Goal: Book appointment/travel/reservation

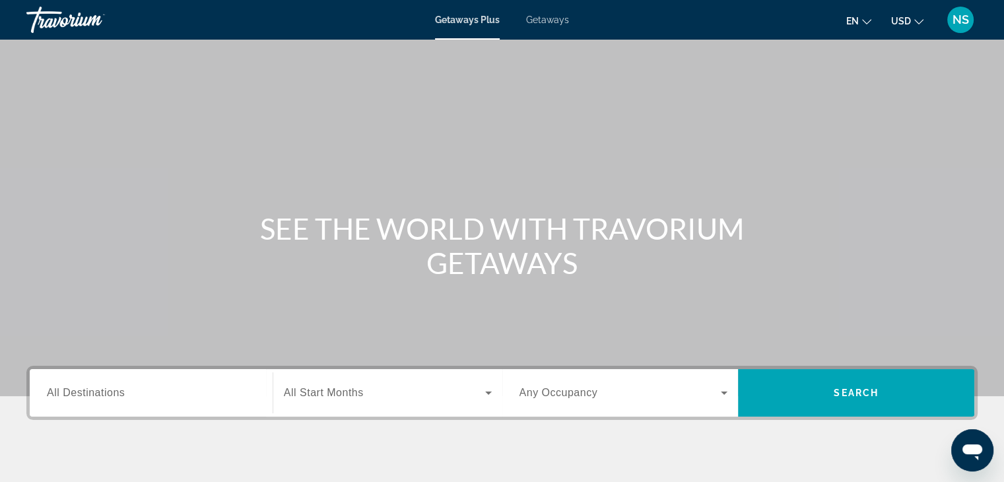
click at [61, 389] on span "All Destinations" at bounding box center [86, 392] width 78 height 11
click at [61, 389] on input "Destination All Destinations" at bounding box center [151, 393] width 208 height 16
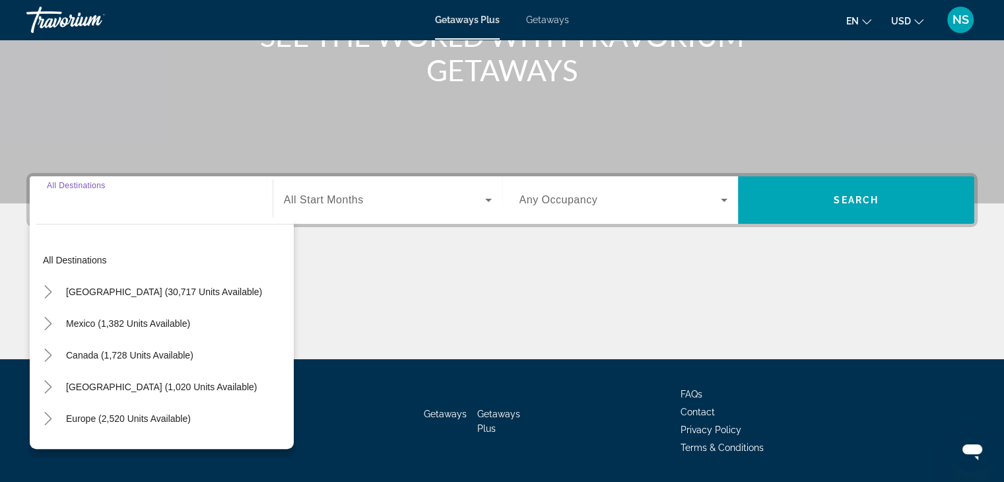
scroll to position [232, 0]
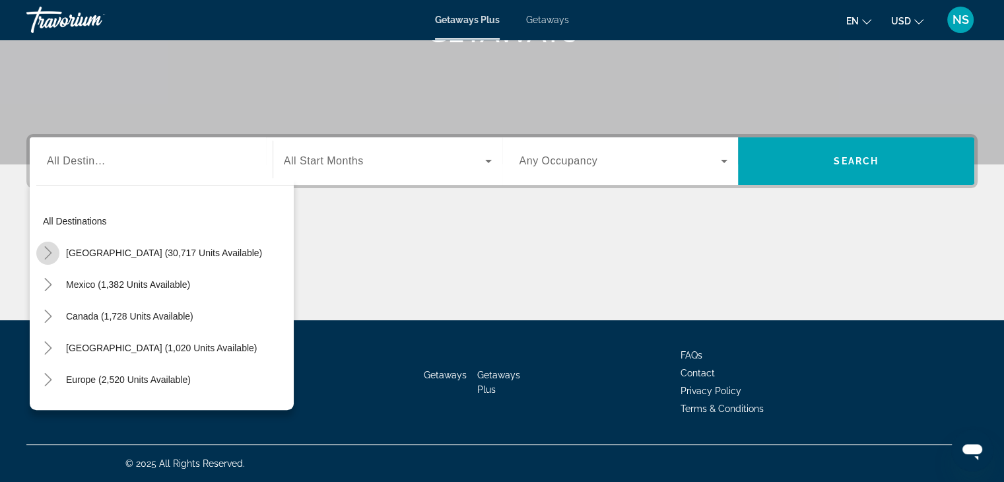
click at [46, 254] on icon "Toggle United States (30,717 units available)" at bounding box center [48, 252] width 13 height 13
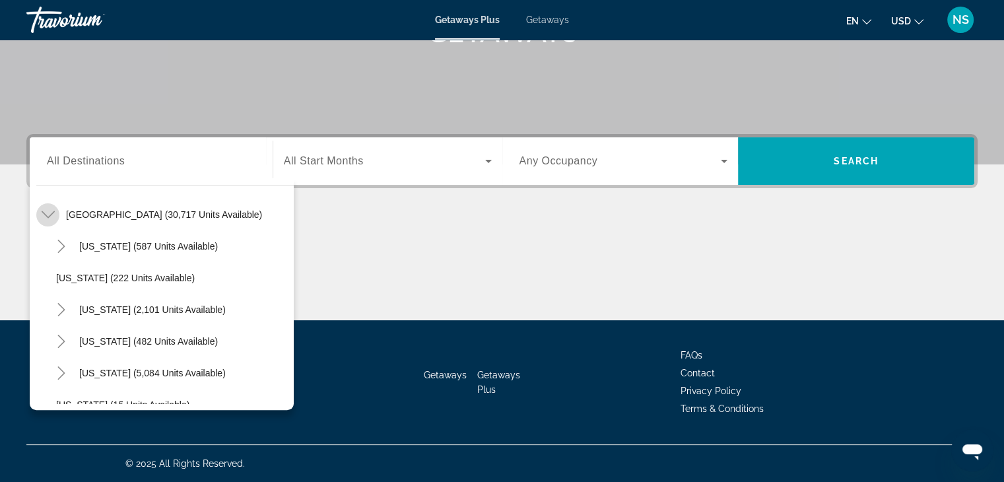
click at [48, 209] on icon "Toggle United States (30,717 units available)" at bounding box center [48, 214] width 13 height 13
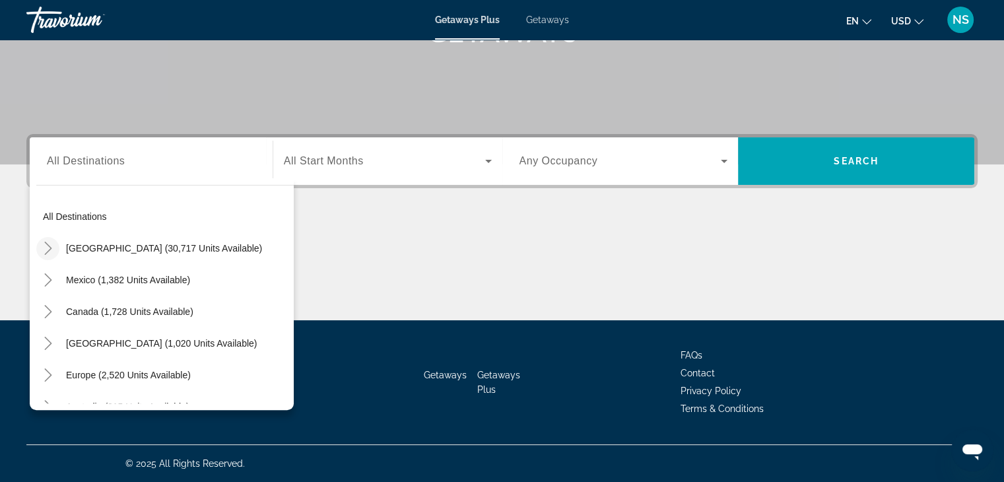
scroll to position [0, 0]
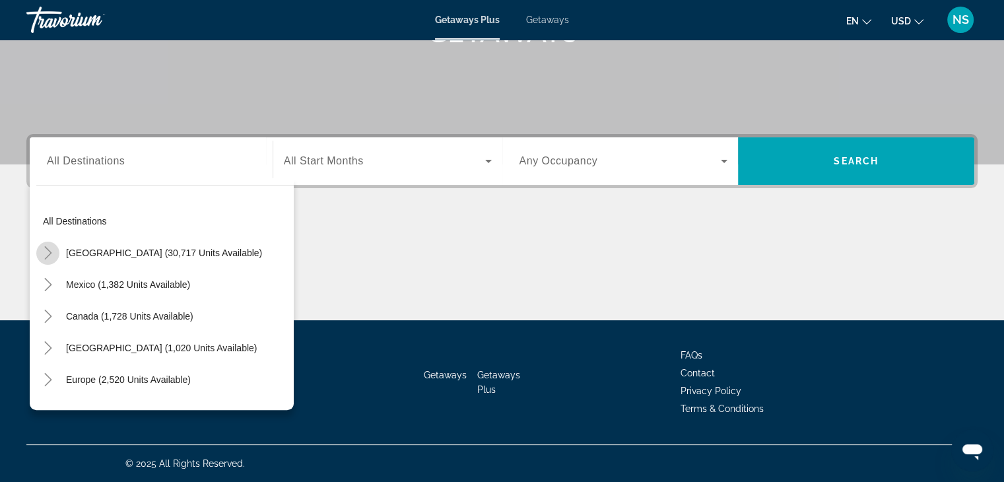
click at [48, 249] on icon "Toggle United States (30,717 units available)" at bounding box center [48, 252] width 13 height 13
click at [46, 251] on icon "Toggle United States (30,717 units available)" at bounding box center [48, 252] width 13 height 13
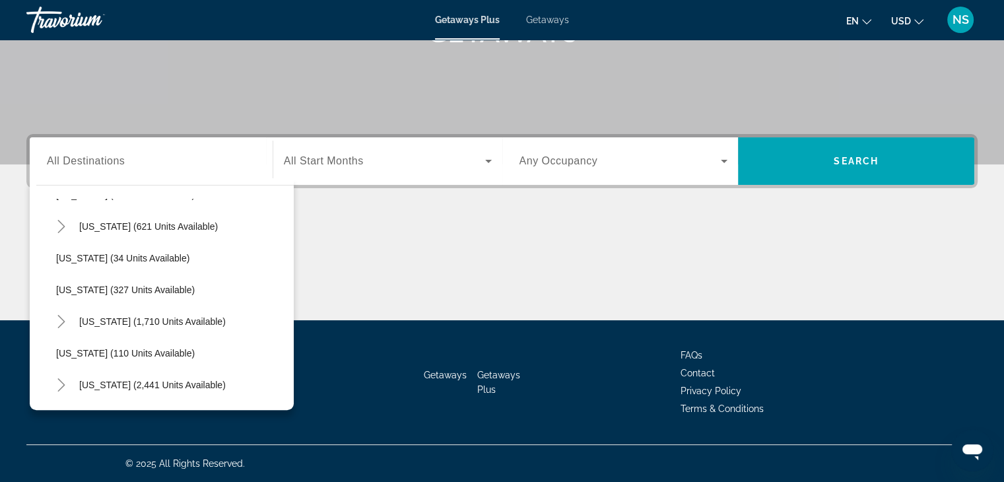
scroll to position [528, 0]
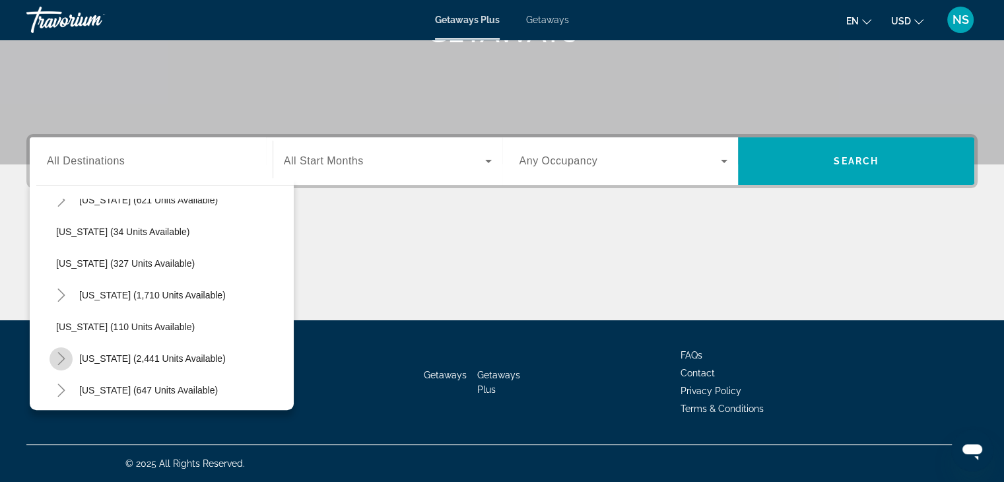
click at [57, 355] on icon "Toggle Nevada (2,441 units available)" at bounding box center [61, 358] width 13 height 13
click at [112, 354] on span "[US_STATE] (2,441 units available)" at bounding box center [152, 358] width 146 height 11
type input "**********"
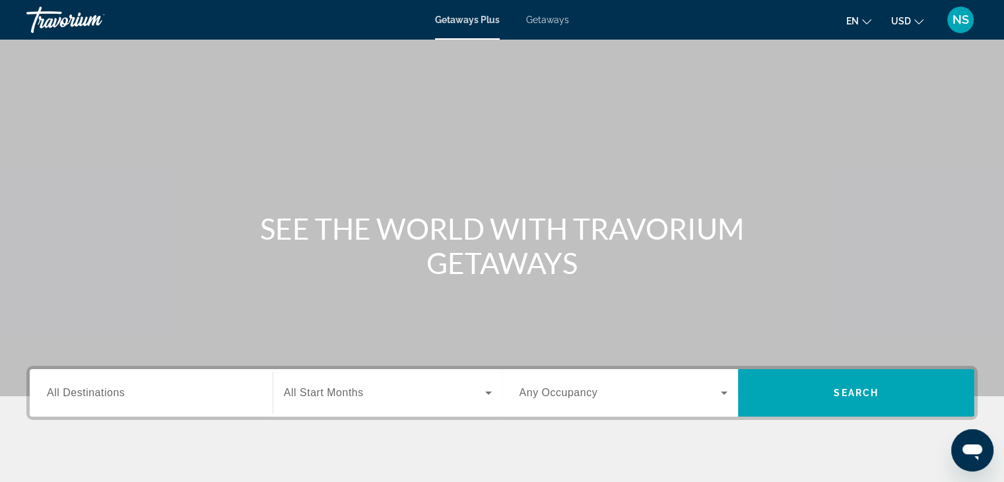
click at [78, 391] on span "All Destinations" at bounding box center [86, 392] width 78 height 11
click at [78, 391] on input "Destination All Destinations" at bounding box center [151, 393] width 208 height 16
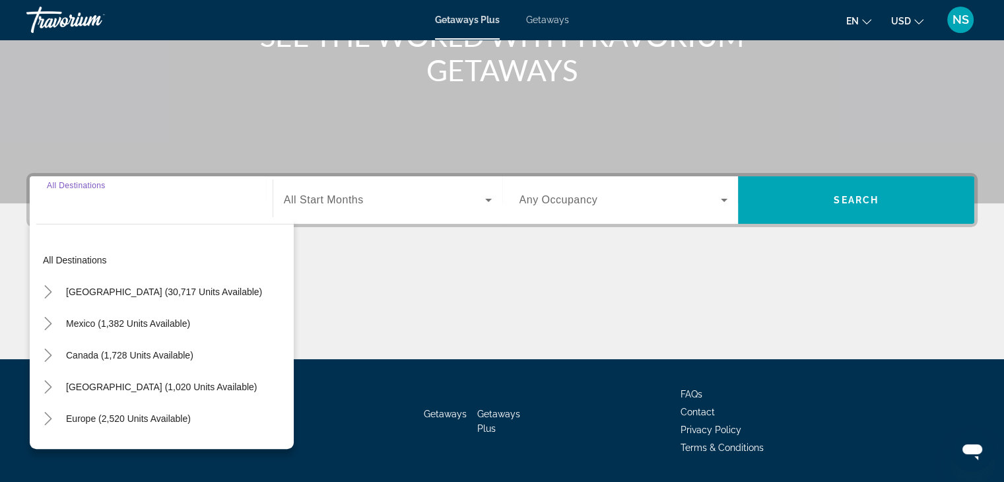
scroll to position [232, 0]
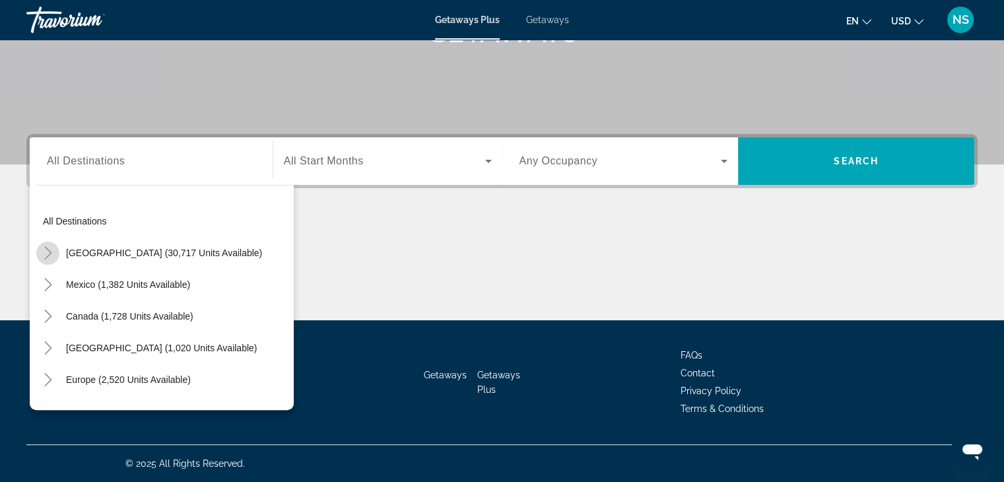
click at [48, 252] on icon "Toggle United States (30,717 units available)" at bounding box center [48, 252] width 13 height 13
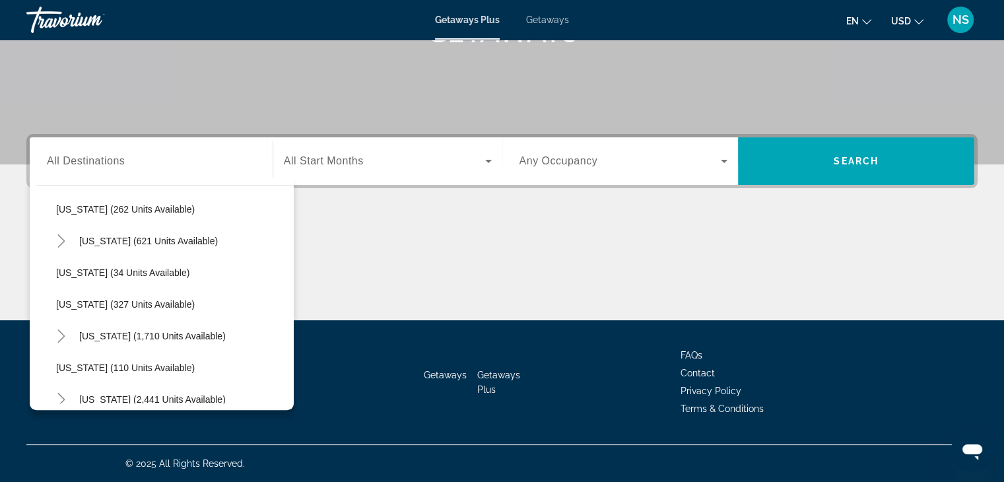
scroll to position [513, 0]
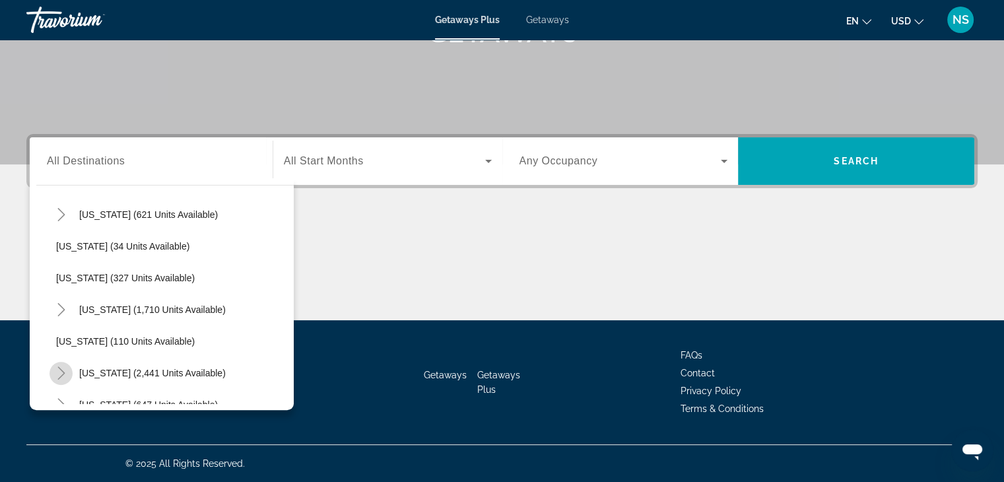
click at [58, 369] on icon "Toggle Nevada (2,441 units available)" at bounding box center [61, 372] width 13 height 13
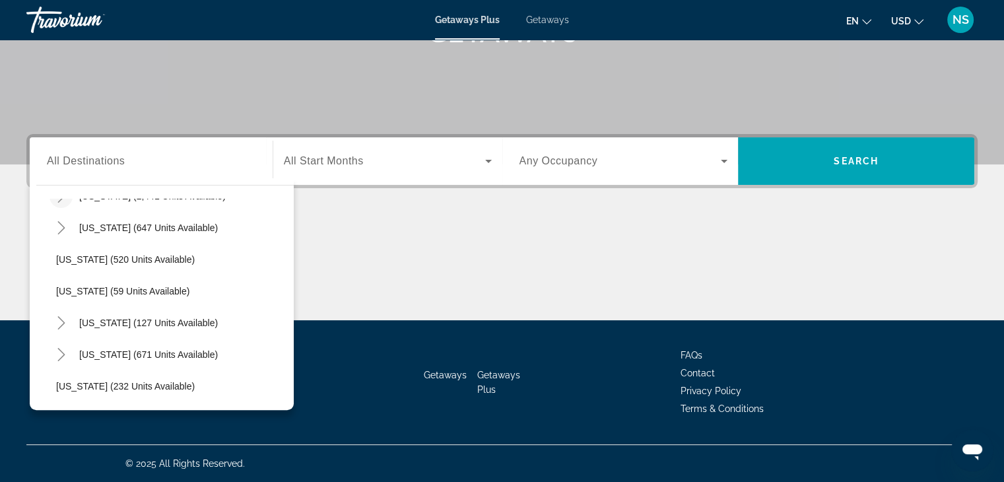
scroll to position [637, 0]
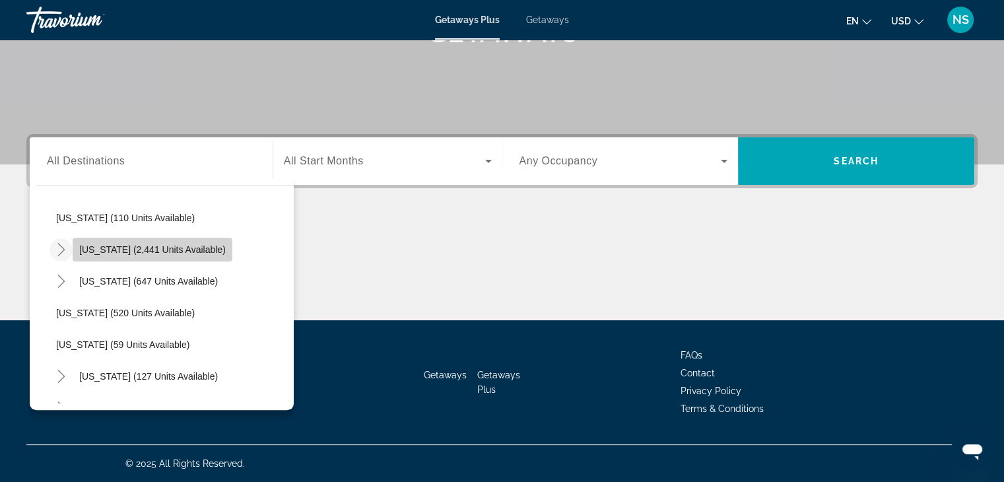
click at [199, 244] on span "[US_STATE] (2,441 units available)" at bounding box center [152, 249] width 146 height 11
type input "**********"
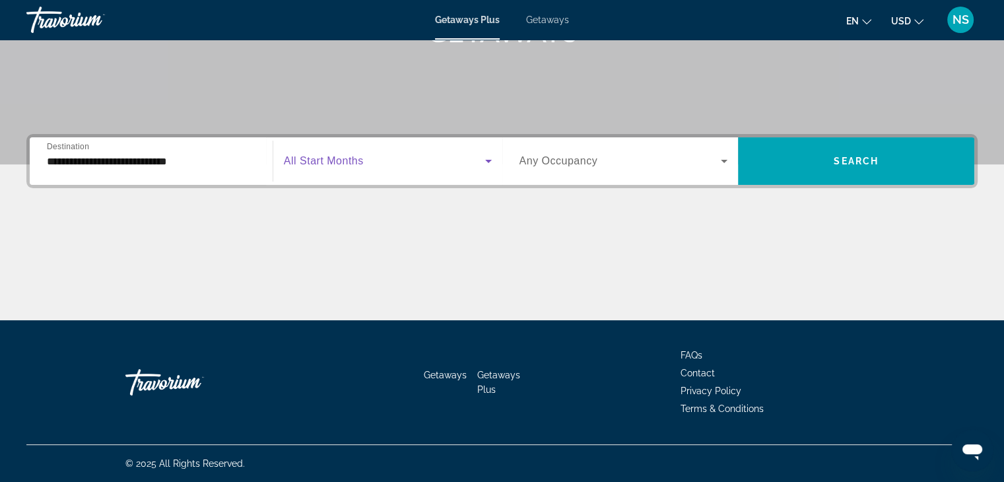
click at [485, 160] on icon "Search widget" at bounding box center [488, 161] width 16 height 16
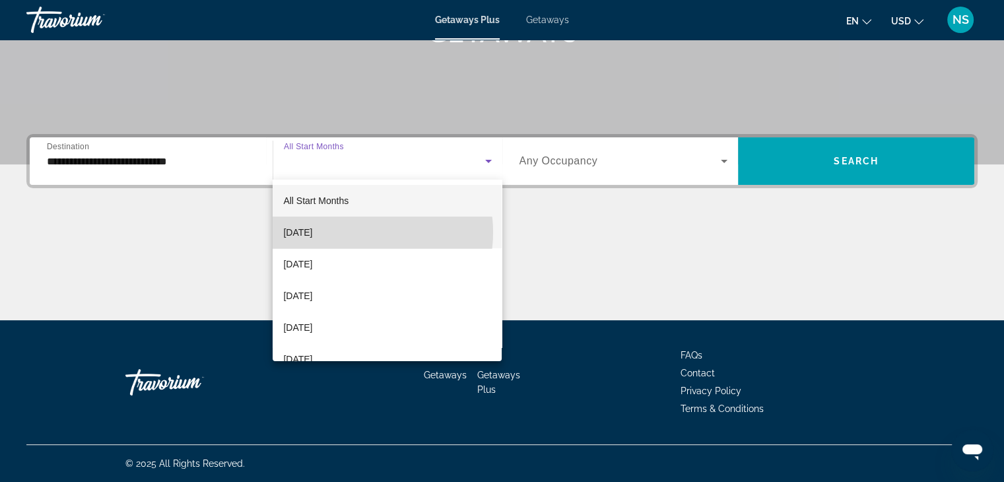
click at [361, 232] on mat-option "[DATE]" at bounding box center [386, 232] width 229 height 32
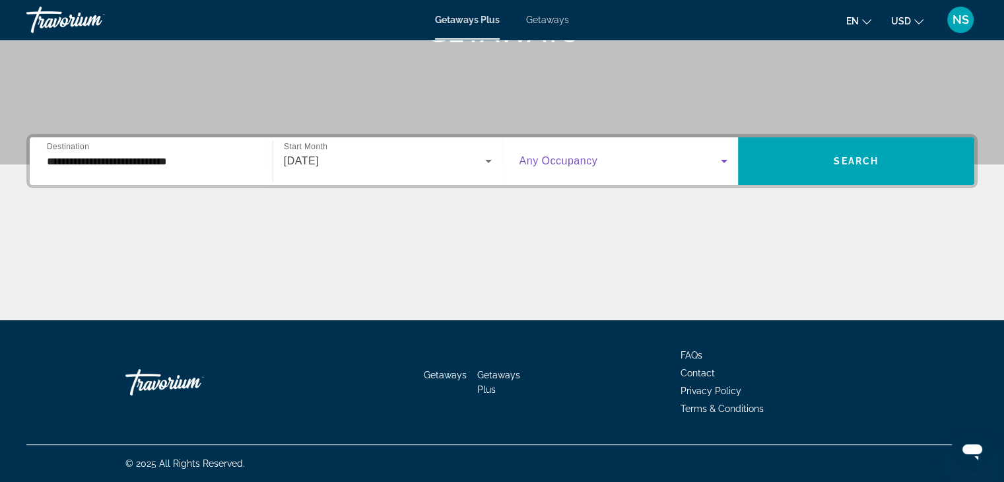
click at [726, 160] on icon "Search widget" at bounding box center [723, 161] width 7 height 3
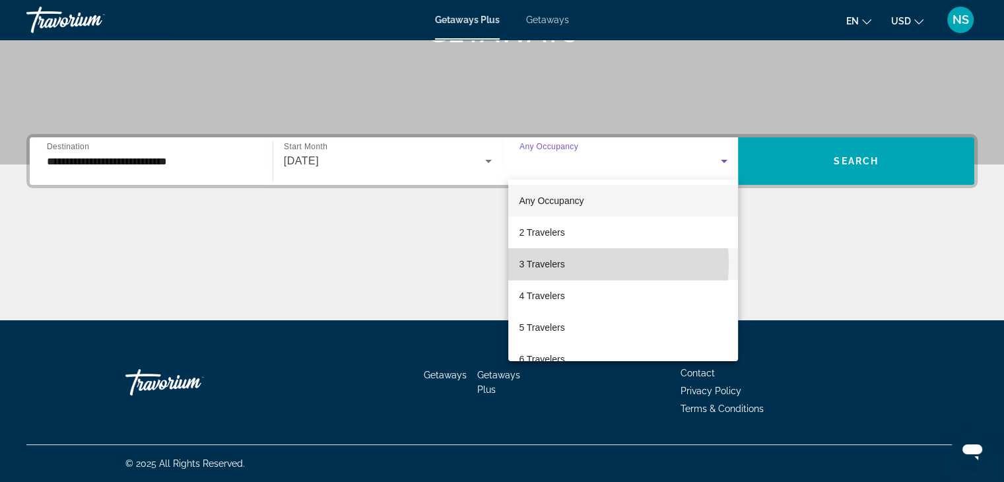
click at [574, 263] on mat-option "3 Travelers" at bounding box center [623, 264] width 230 height 32
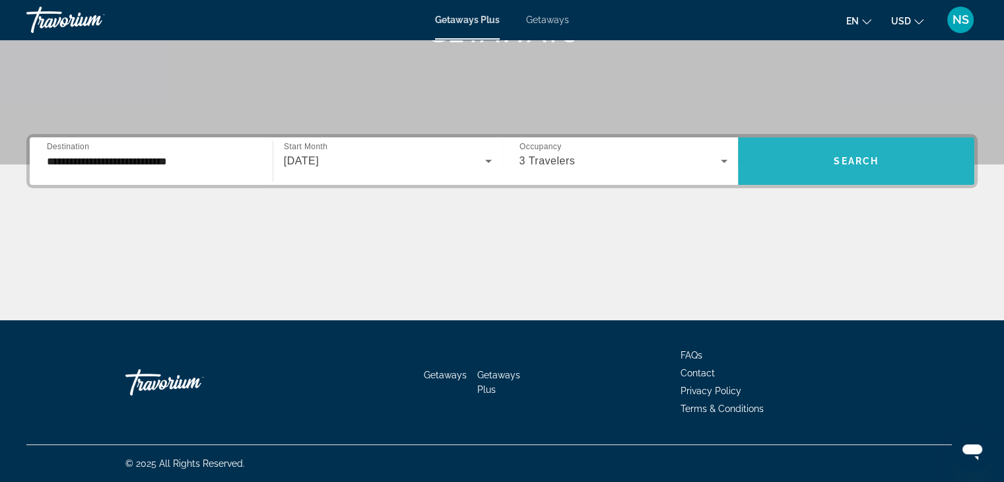
click at [872, 164] on span "Search" at bounding box center [855, 161] width 45 height 11
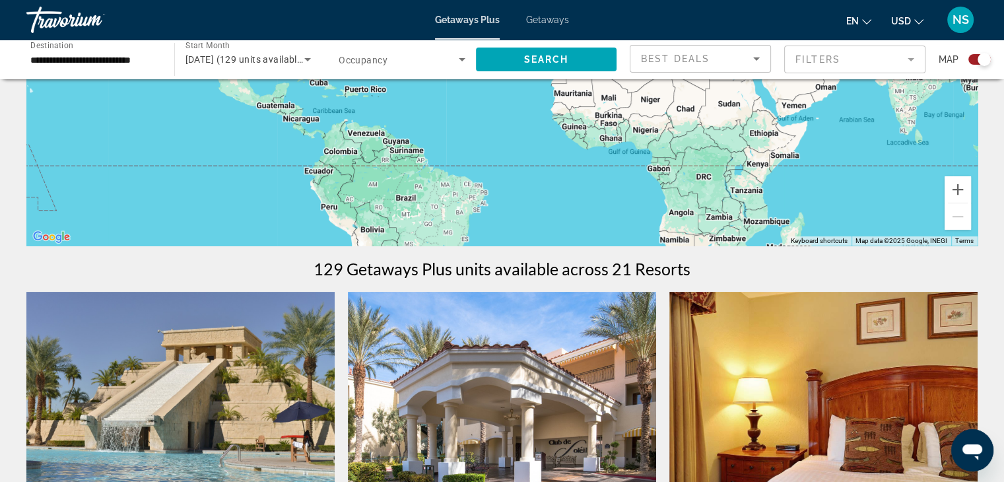
scroll to position [234, 0]
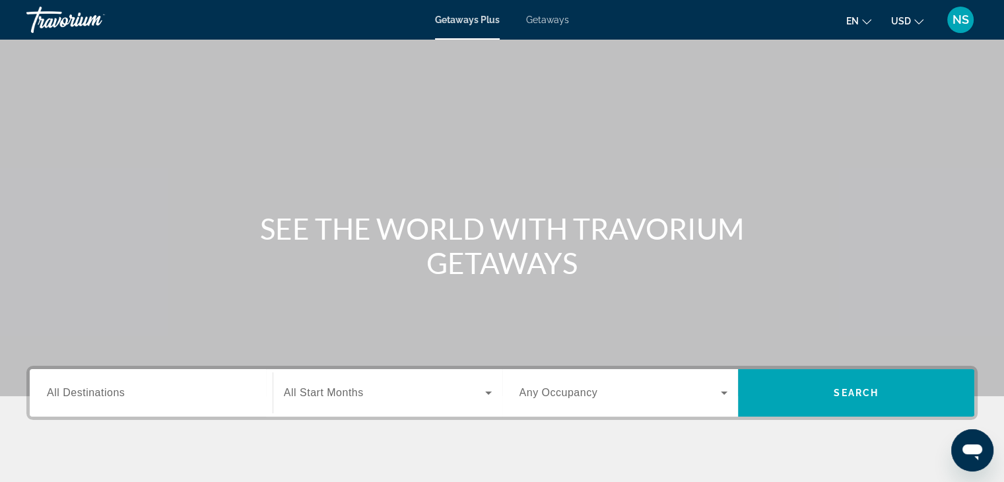
click at [61, 397] on span "All Destinations" at bounding box center [86, 392] width 78 height 11
click at [61, 397] on input "Destination All Destinations" at bounding box center [151, 393] width 208 height 16
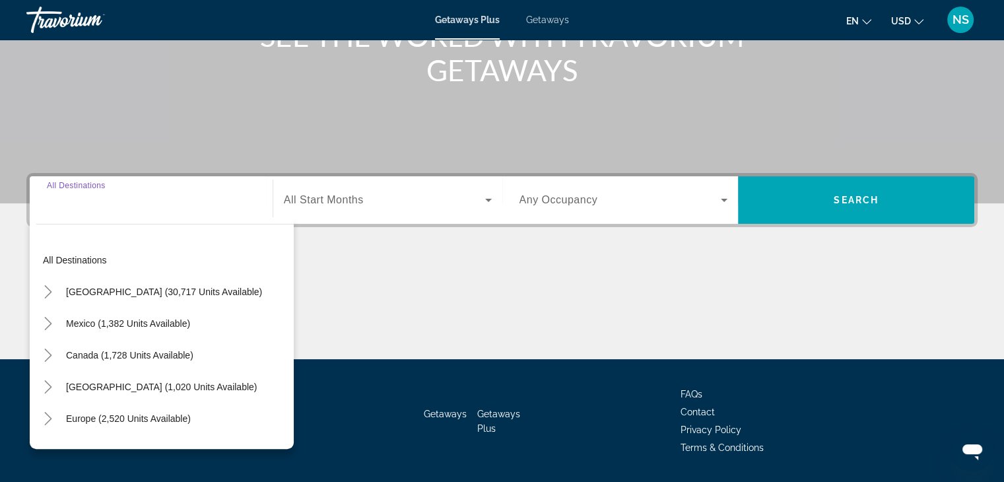
scroll to position [232, 0]
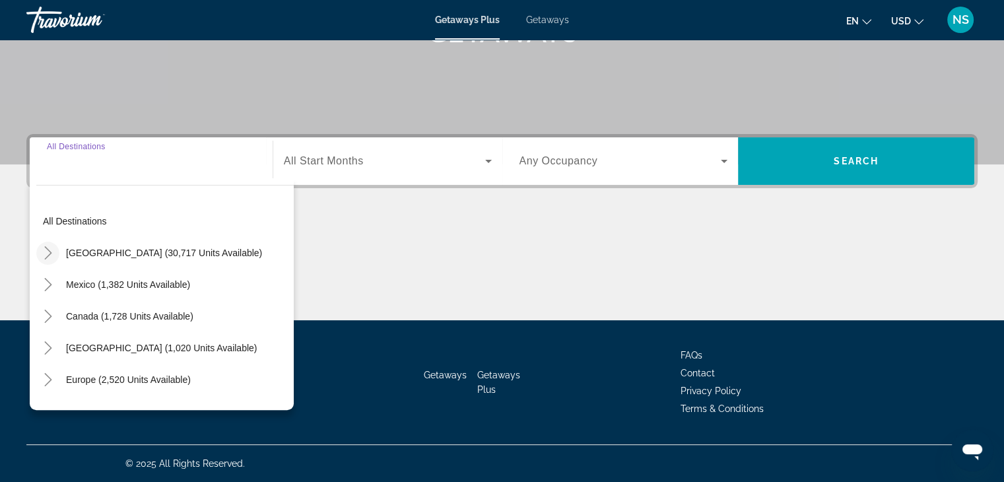
click at [44, 249] on icon "Toggle United States (30,717 units available)" at bounding box center [48, 252] width 13 height 13
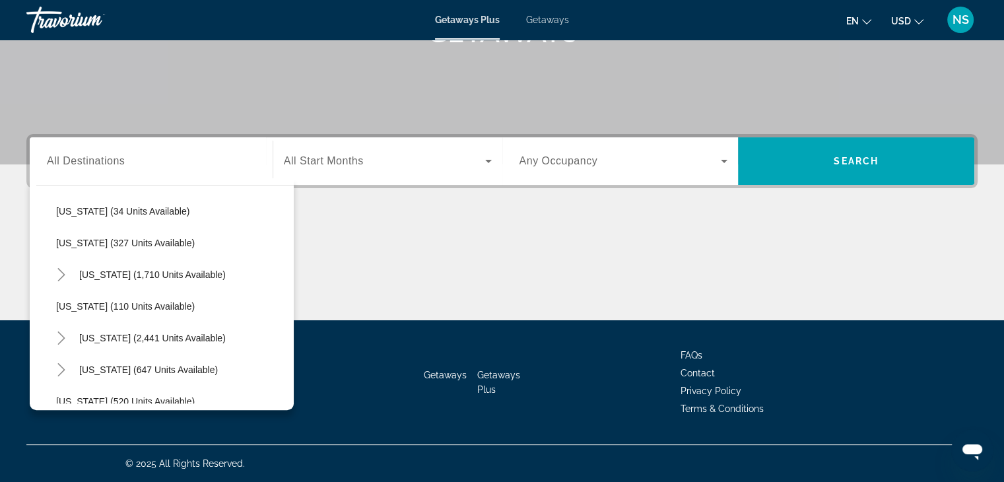
scroll to position [557, 0]
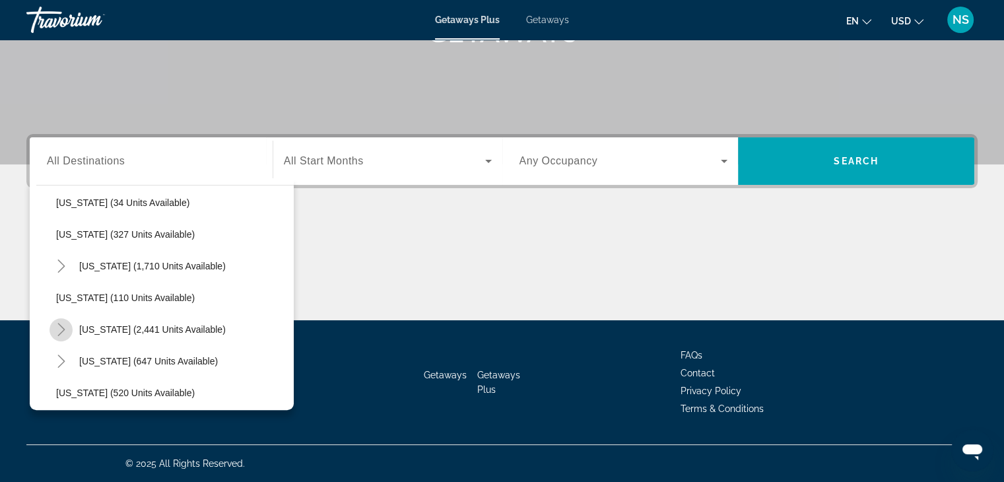
click at [57, 327] on icon "Toggle Nevada (2,441 units available)" at bounding box center [61, 329] width 13 height 13
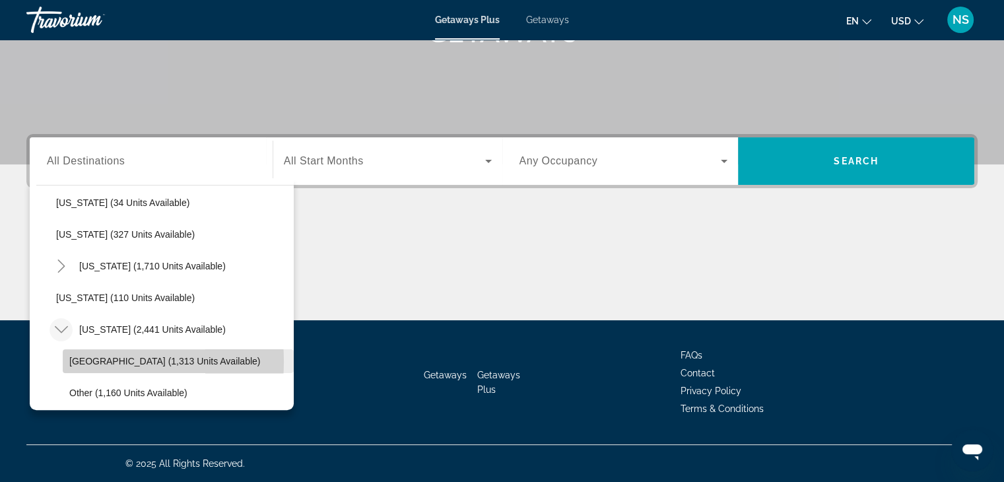
click at [77, 360] on span "[GEOGRAPHIC_DATA] (1,313 units available)" at bounding box center [164, 361] width 191 height 11
type input "**********"
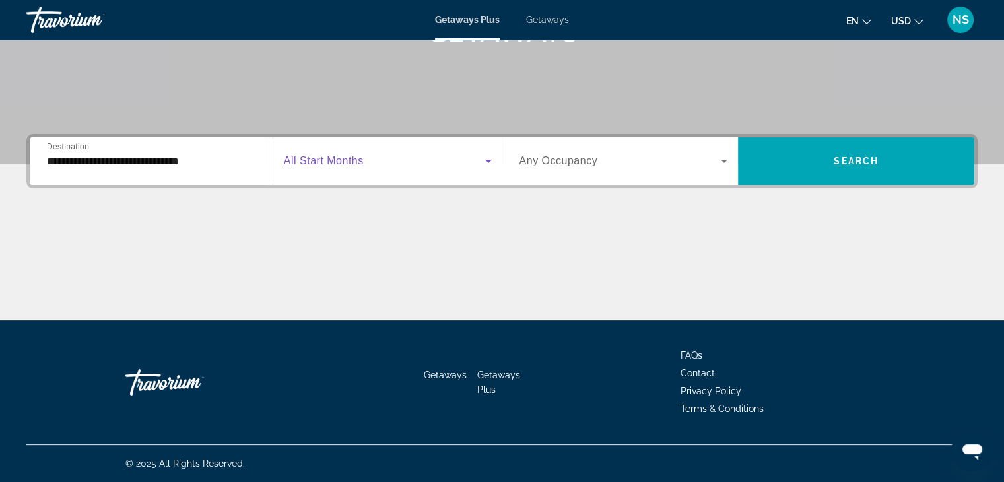
click at [490, 156] on icon "Search widget" at bounding box center [488, 161] width 16 height 16
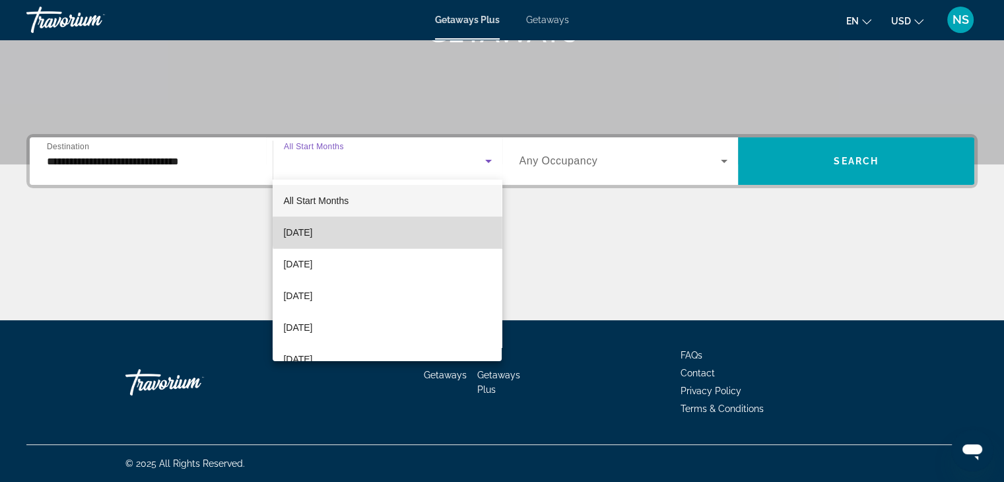
click at [404, 232] on mat-option "[DATE]" at bounding box center [386, 232] width 229 height 32
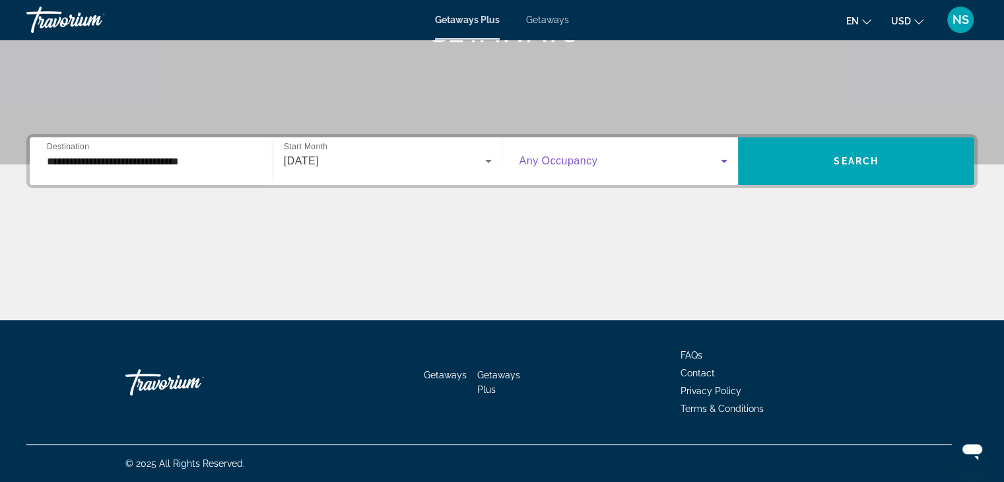
click at [725, 160] on icon "Search widget" at bounding box center [723, 161] width 7 height 3
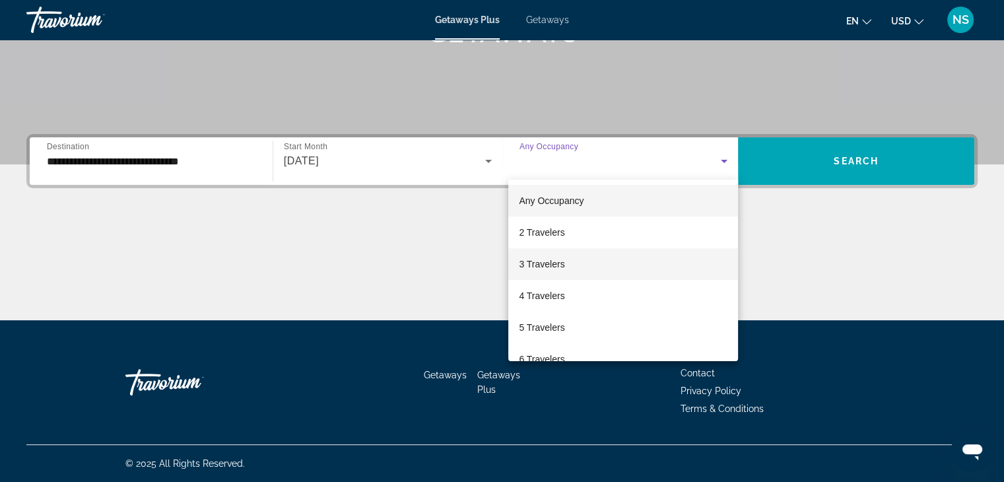
click at [581, 262] on mat-option "3 Travelers" at bounding box center [623, 264] width 230 height 32
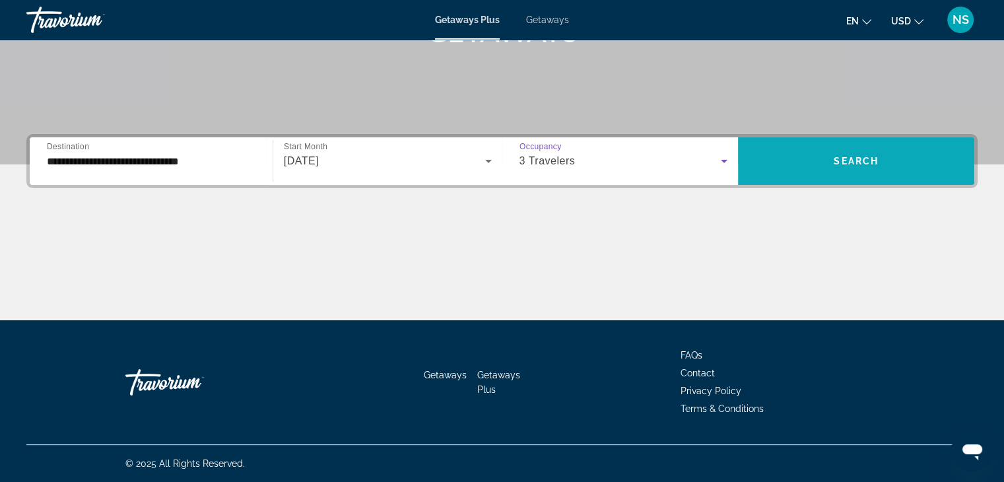
click at [847, 158] on span "Search" at bounding box center [855, 161] width 45 height 11
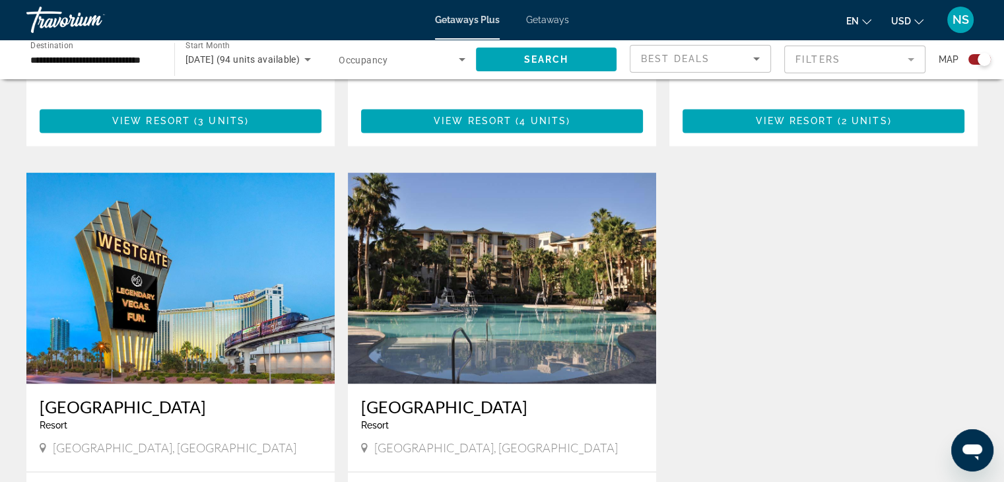
scroll to position [1795, 0]
